Goal: Transaction & Acquisition: Purchase product/service

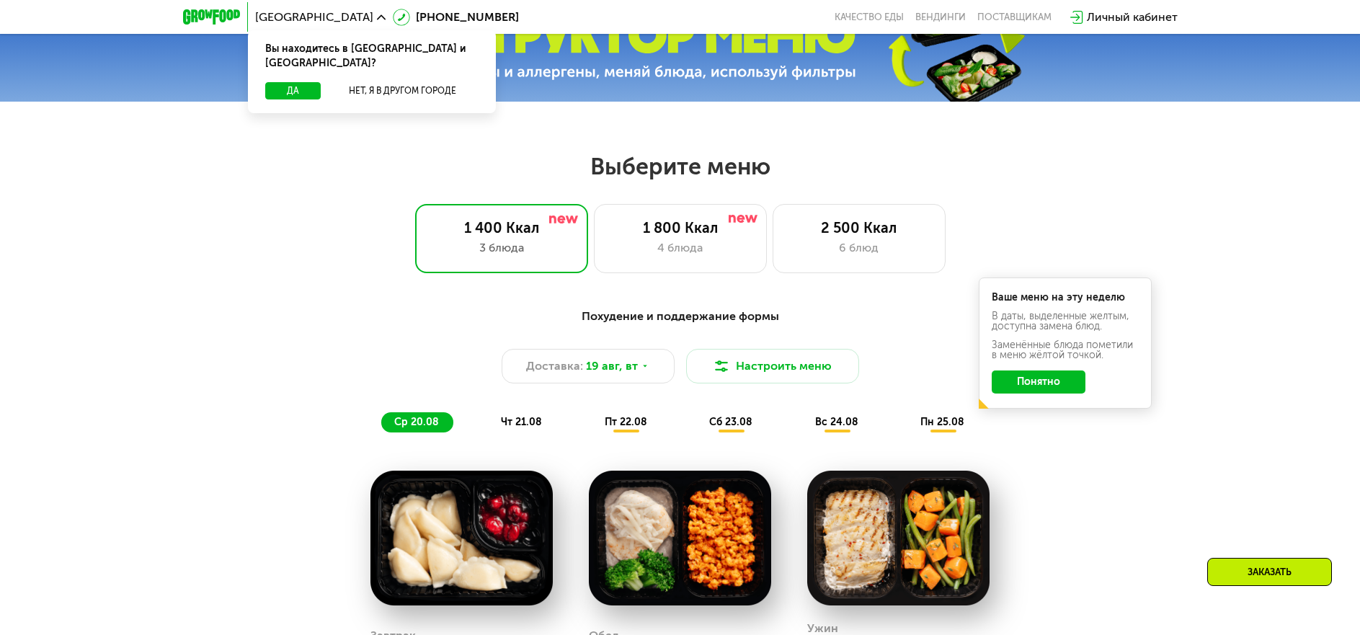
scroll to position [937, 0]
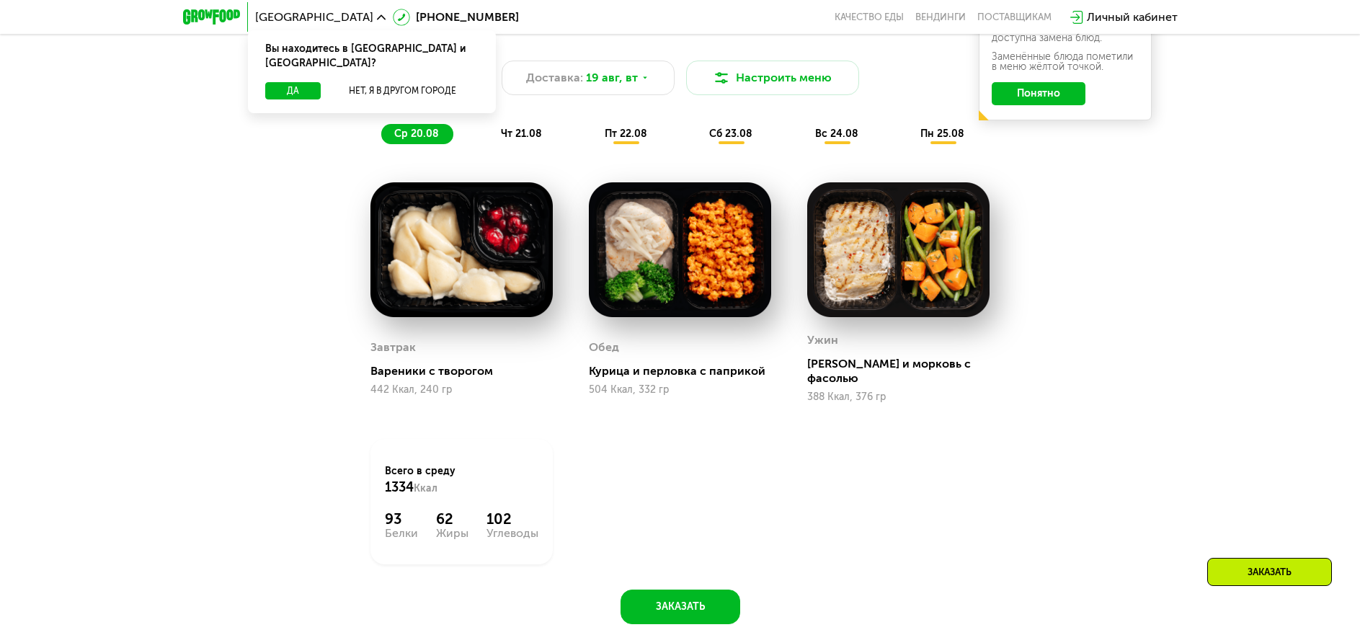
click at [592, 144] on div "чт 21.08" at bounding box center [627, 134] width 70 height 20
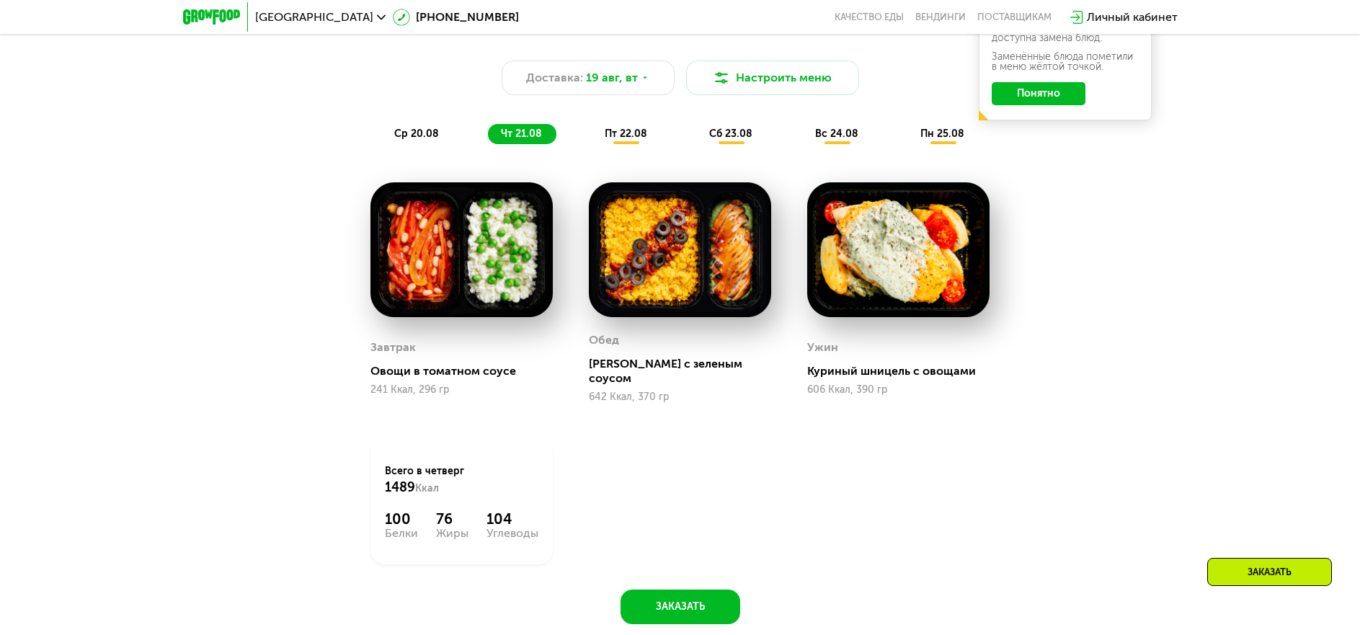
scroll to position [865, 0]
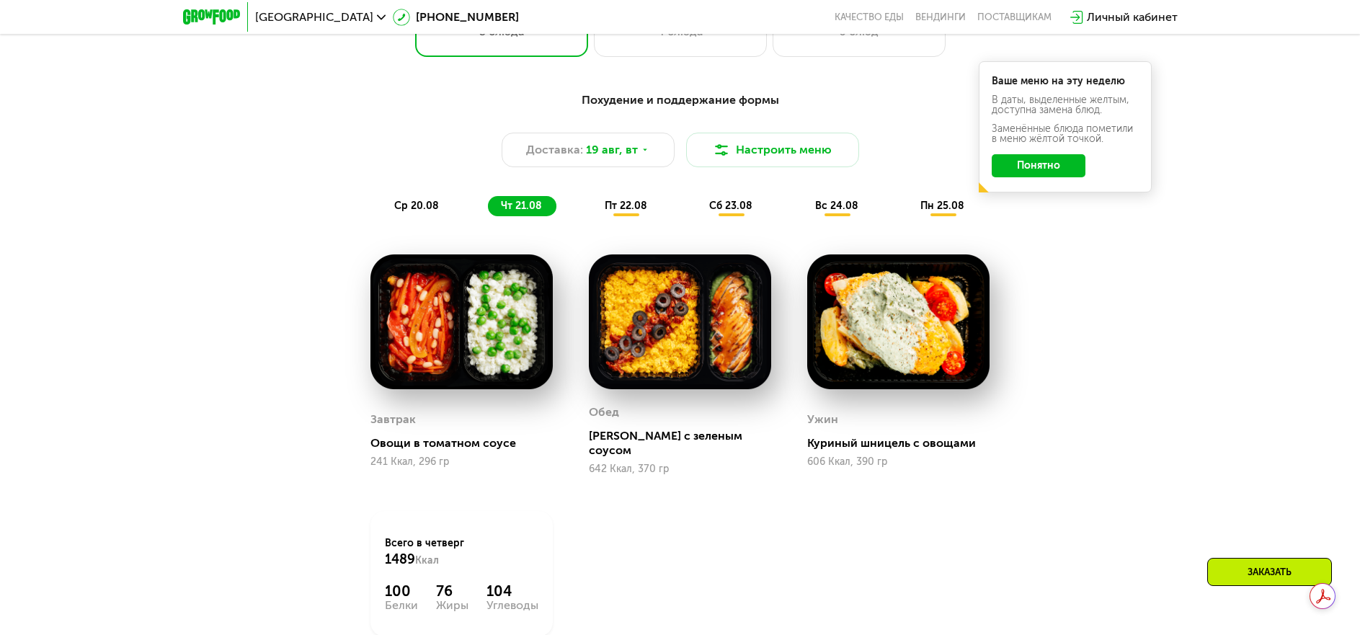
click at [623, 209] on span "пт 22.08" at bounding box center [626, 206] width 43 height 12
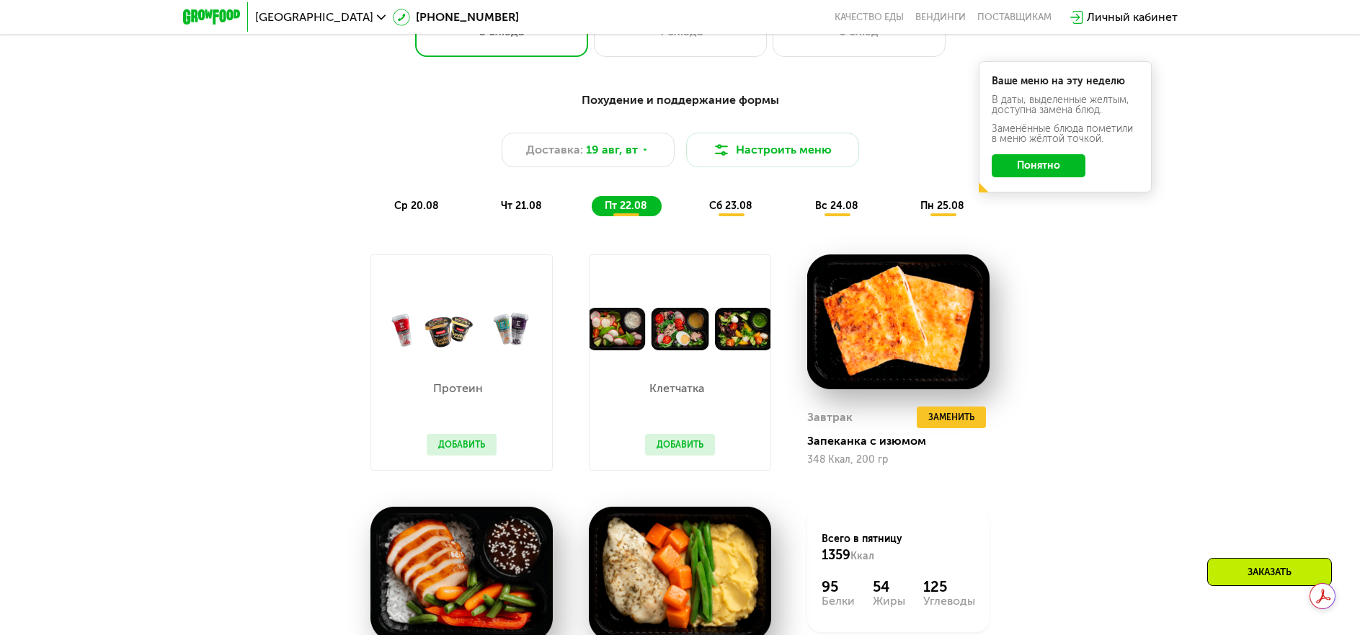
scroll to position [1009, 0]
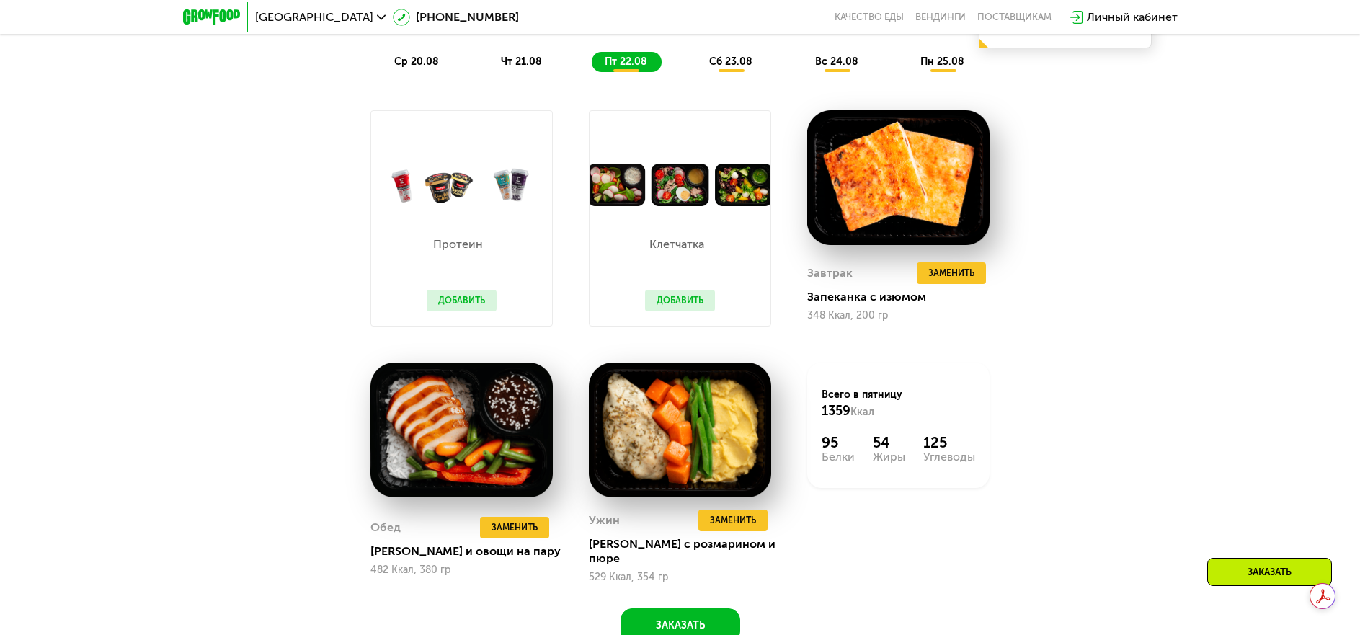
click at [739, 63] on span "сб 23.08" at bounding box center [730, 61] width 43 height 12
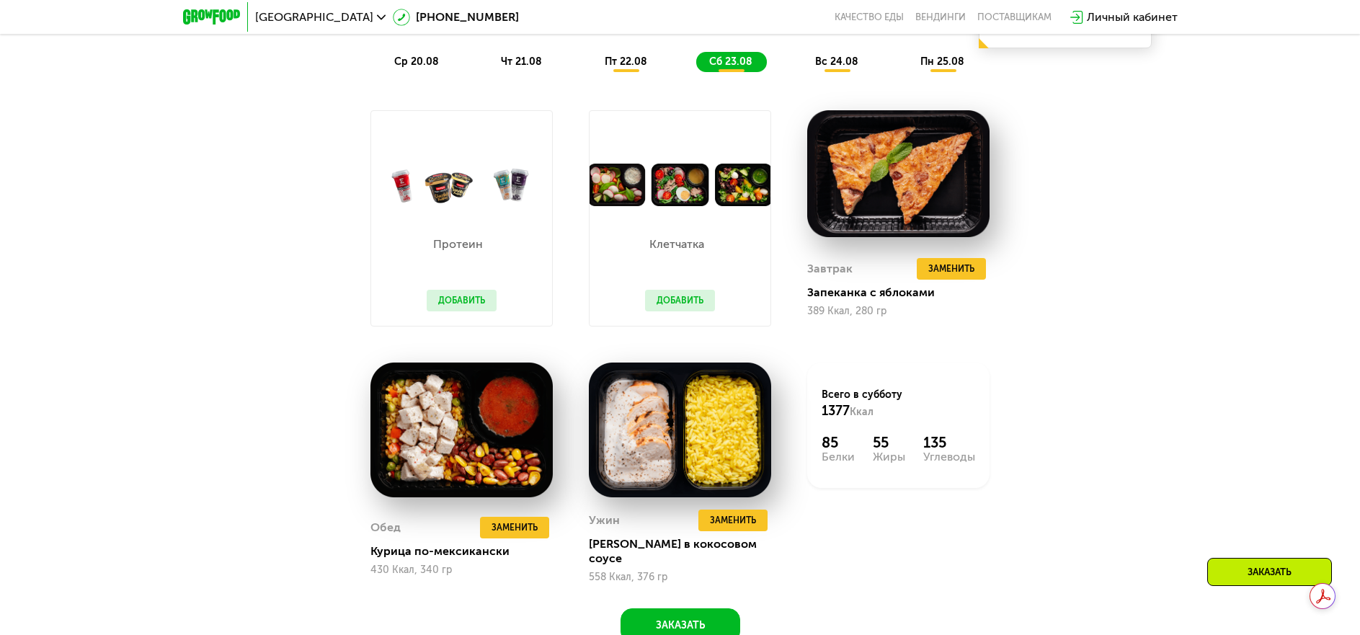
click at [846, 66] on span "вс 24.08" at bounding box center [836, 61] width 43 height 12
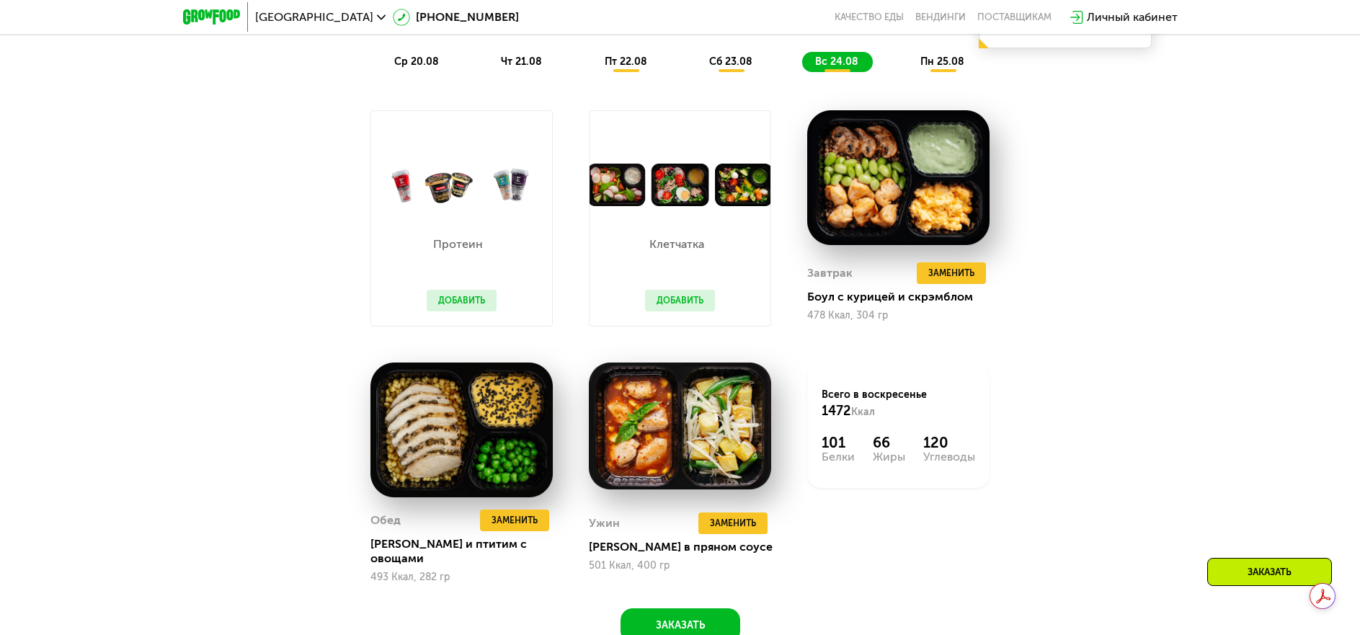
click at [958, 68] on span "пн 25.08" at bounding box center [942, 61] width 44 height 12
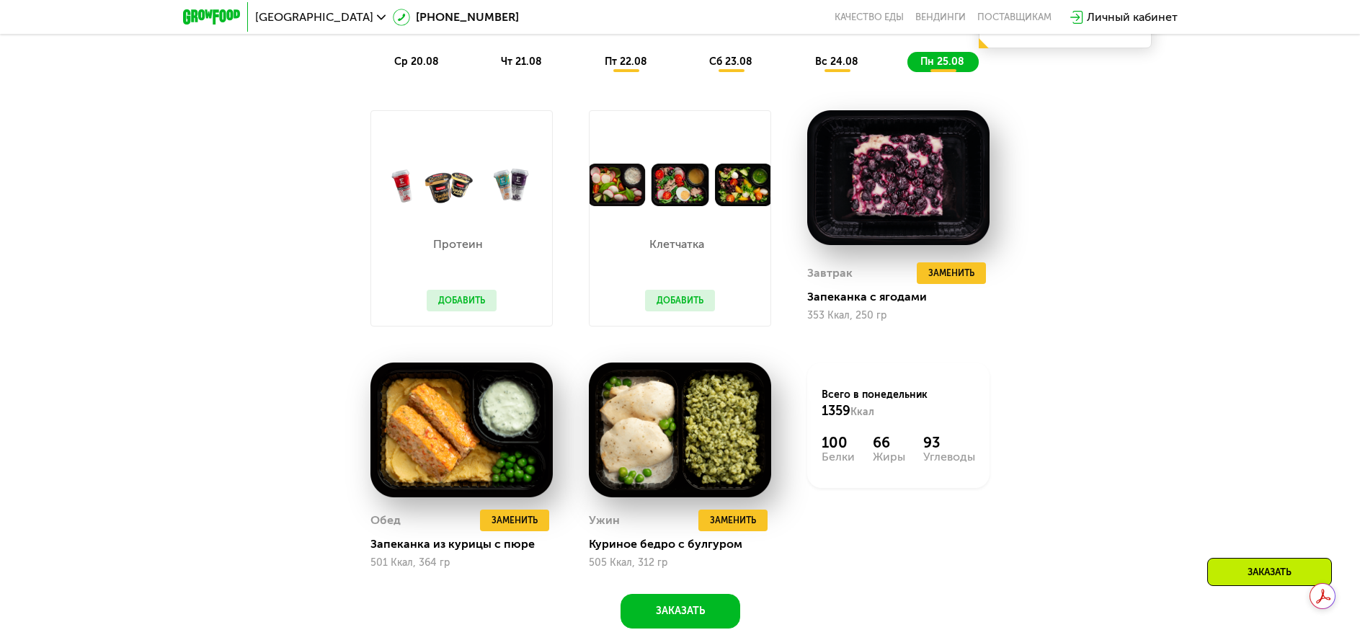
click at [667, 197] on img at bounding box center [679, 185] width 181 height 43
click at [745, 187] on img at bounding box center [679, 185] width 181 height 43
